Goal: Transaction & Acquisition: Book appointment/travel/reservation

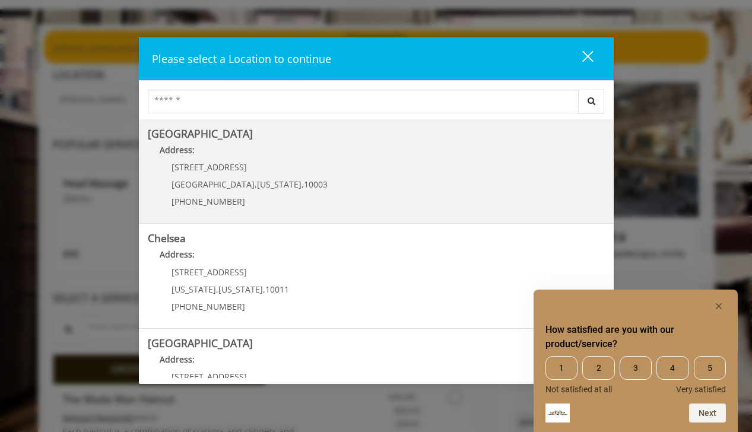
click at [223, 161] on Village "Address:" at bounding box center [376, 153] width 457 height 19
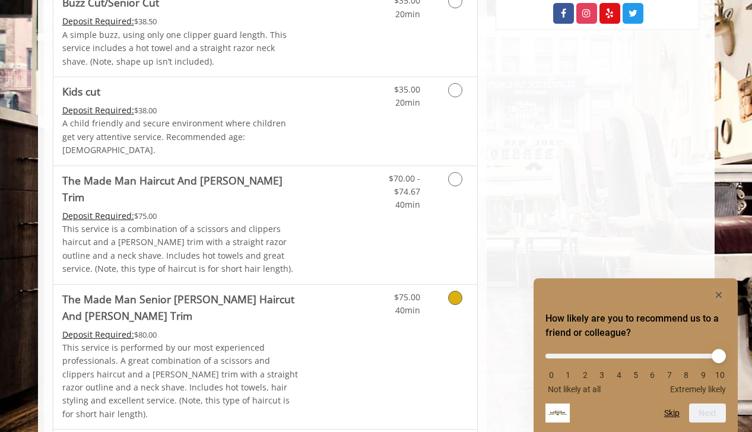
scroll to position [742, 0]
click at [342, 189] on link "Discounted Price" at bounding box center [335, 226] width 71 height 118
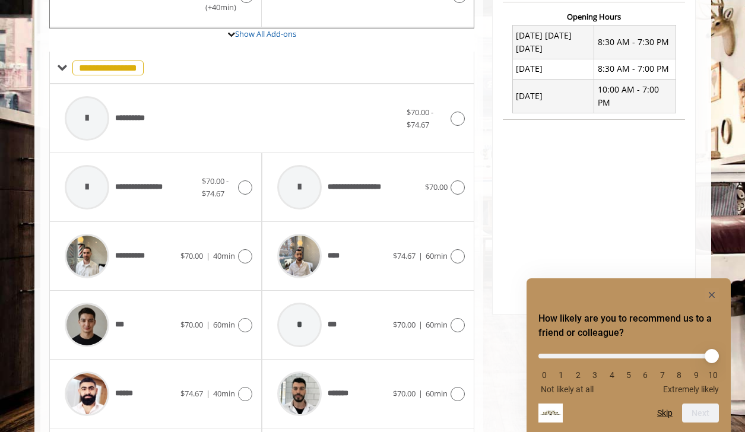
scroll to position [573, 0]
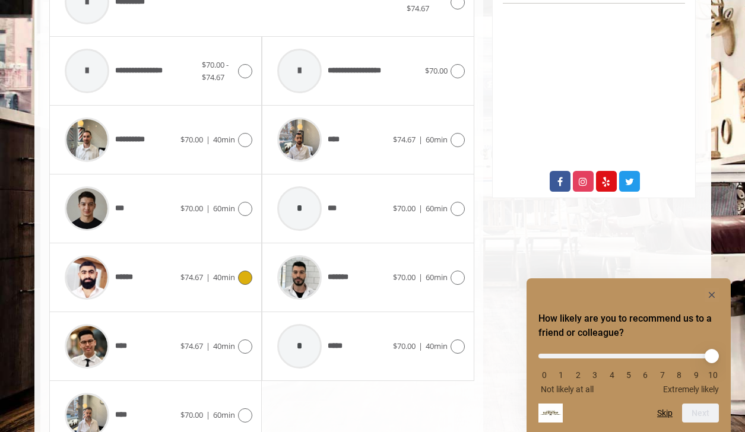
click at [243, 271] on icon at bounding box center [245, 278] width 14 height 14
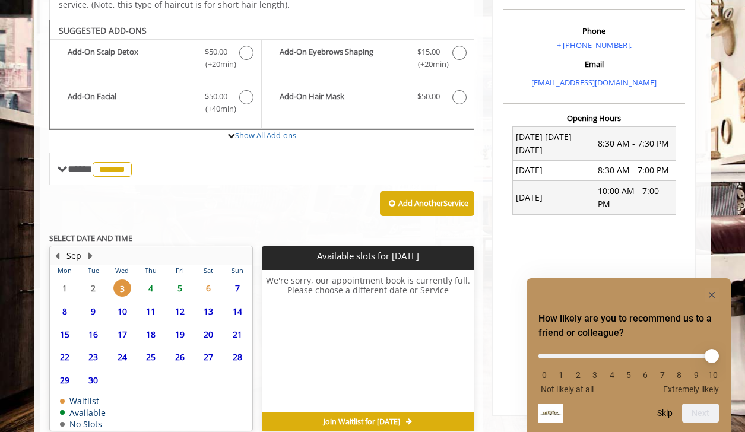
scroll to position [397, 0]
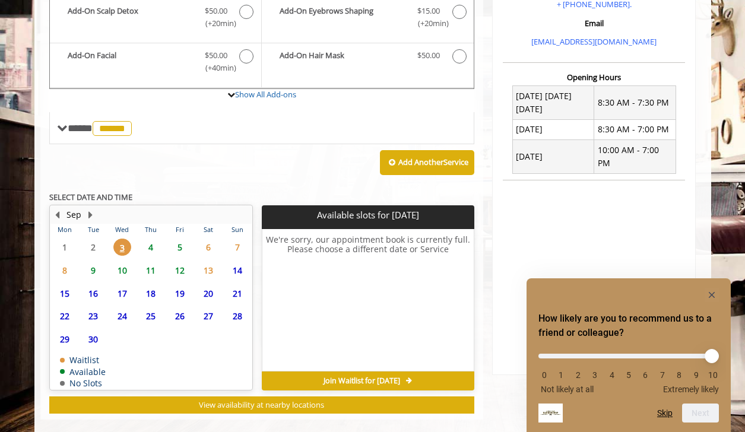
click at [179, 239] on span "5" at bounding box center [180, 247] width 18 height 17
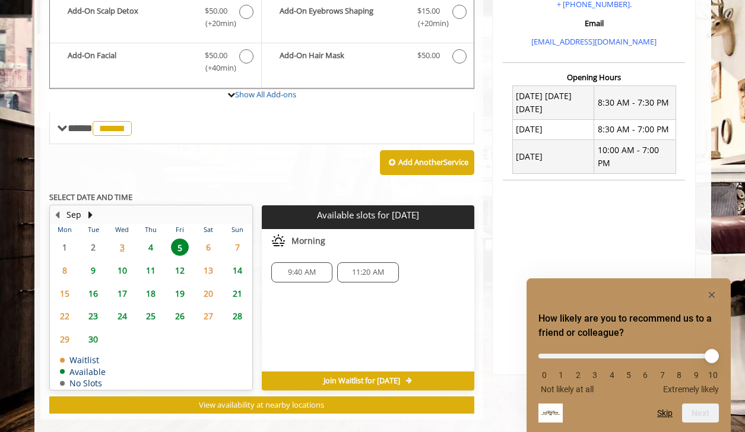
click at [151, 239] on span "4" at bounding box center [151, 247] width 18 height 17
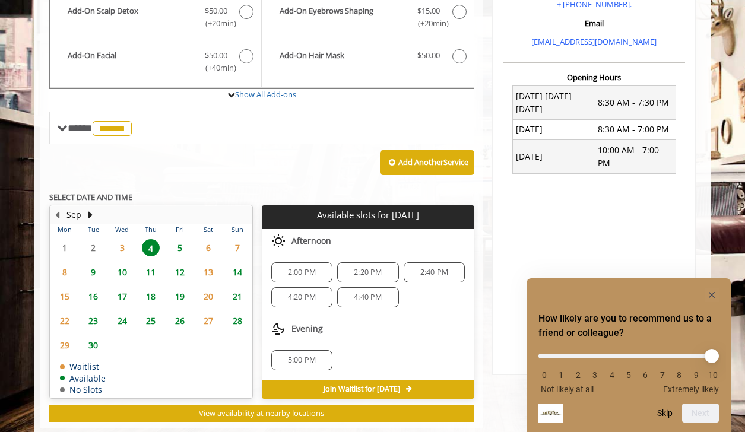
scroll to position [405, 0]
